Goal: Information Seeking & Learning: Find specific fact

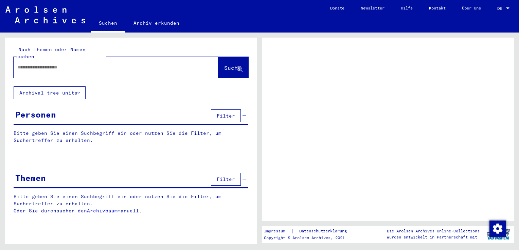
click at [192, 69] on div at bounding box center [116, 67] width 205 height 21
click at [183, 60] on div at bounding box center [108, 67] width 188 height 15
click at [189, 69] on div at bounding box center [116, 67] width 205 height 21
click at [125, 60] on div at bounding box center [108, 67] width 188 height 15
click at [117, 64] on input "text" at bounding box center [110, 67] width 184 height 7
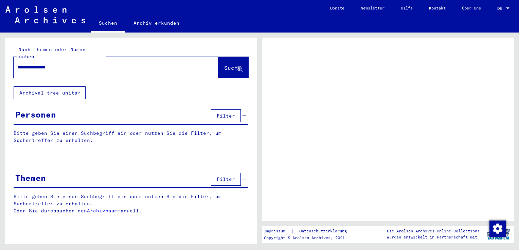
type input "**********"
click at [225, 66] on button "Suche" at bounding box center [233, 67] width 30 height 21
click at [216, 98] on div "**********" at bounding box center [130, 131] width 251 height 187
click at [230, 113] on span "Filter" at bounding box center [226, 116] width 18 height 6
click at [231, 114] on button "Filter" at bounding box center [226, 116] width 30 height 13
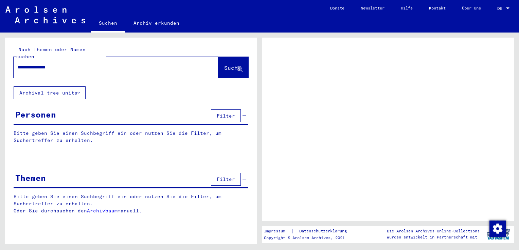
click at [36, 11] on img at bounding box center [45, 14] width 80 height 17
